Goal: Check status: Check status

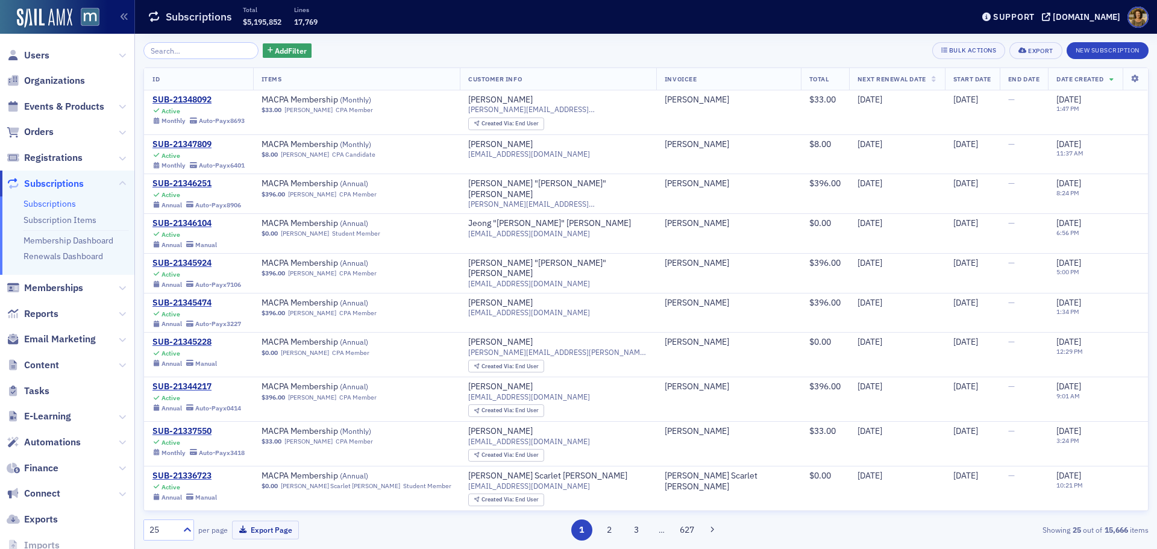
click at [198, 51] on input "search" at bounding box center [200, 50] width 115 height 17
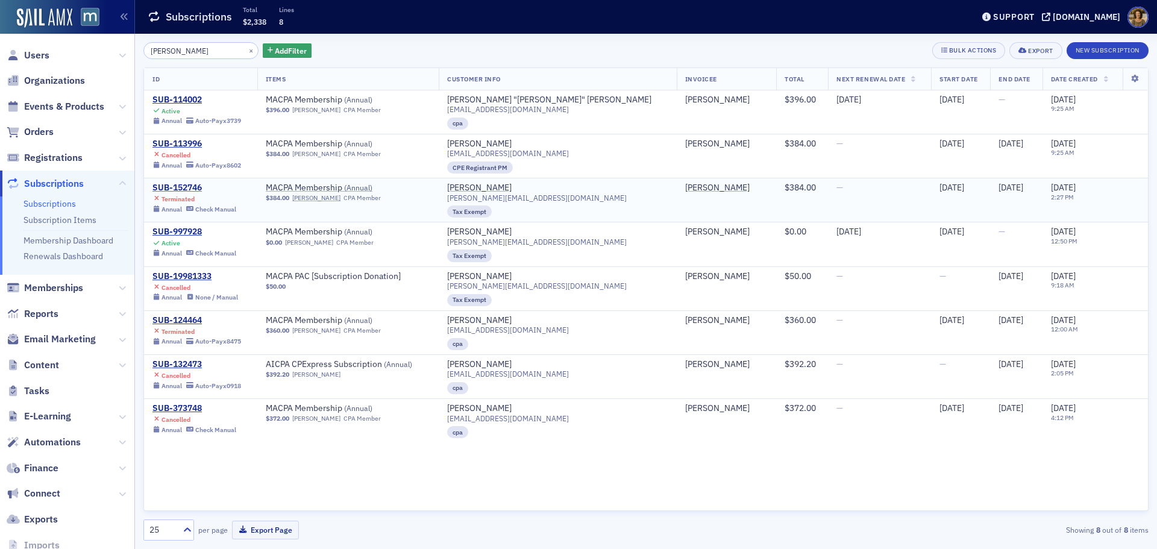
type input "[PERSON_NAME]"
click at [181, 188] on div "SUB-152746" at bounding box center [194, 188] width 84 height 11
